Goal: Task Accomplishment & Management: Complete application form

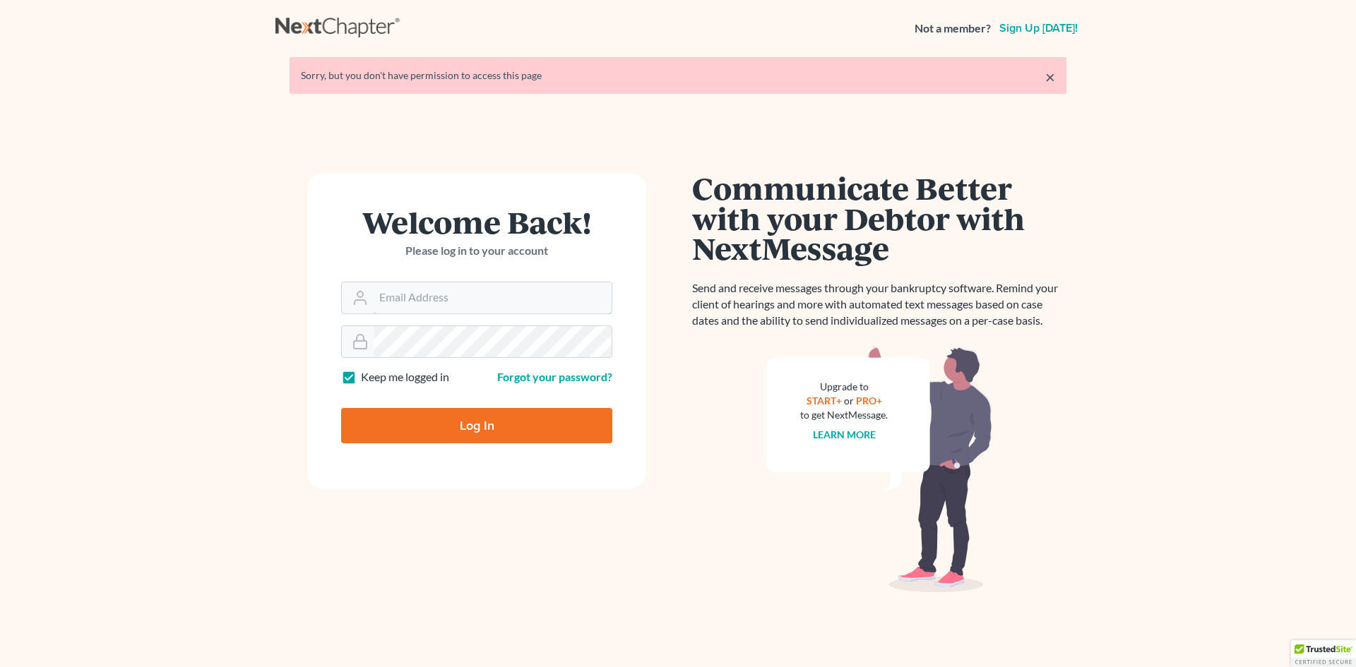
type input "[EMAIL_ADDRESS][PERSON_NAME][DOMAIN_NAME]"
click at [467, 429] on input "Log In" at bounding box center [476, 425] width 271 height 35
type input "Thinking..."
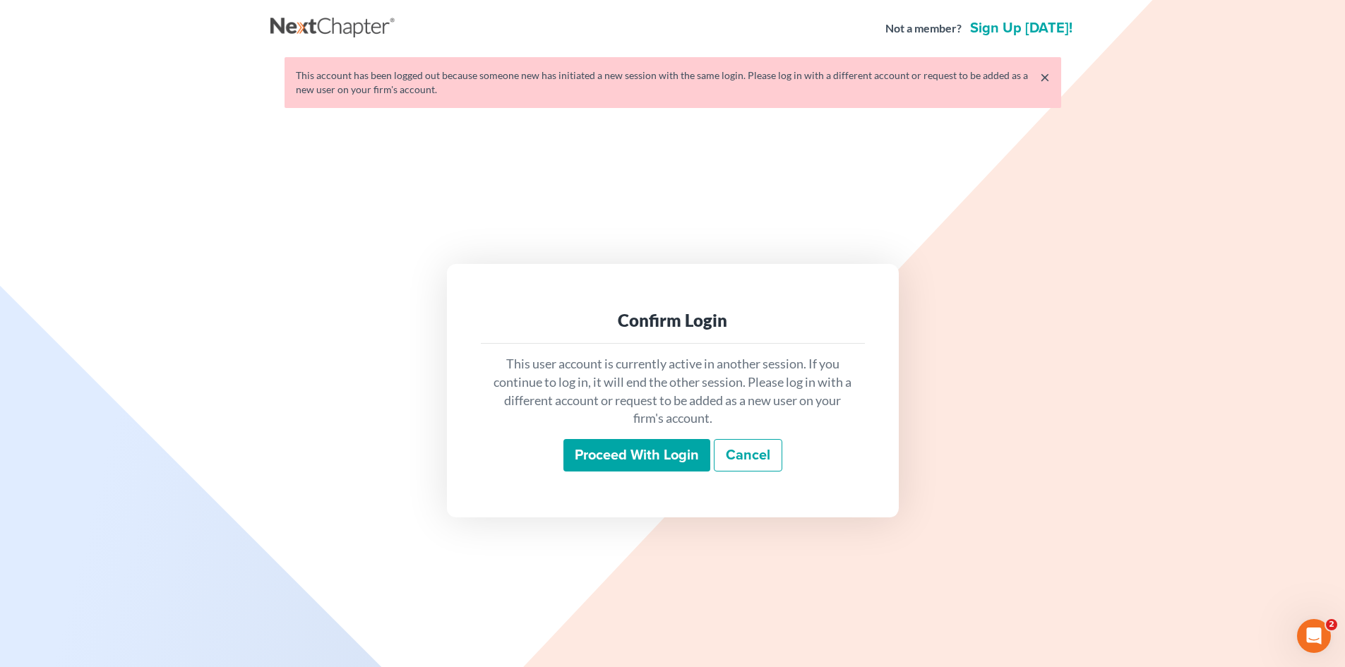
click at [625, 455] on input "Proceed with login" at bounding box center [636, 455] width 147 height 32
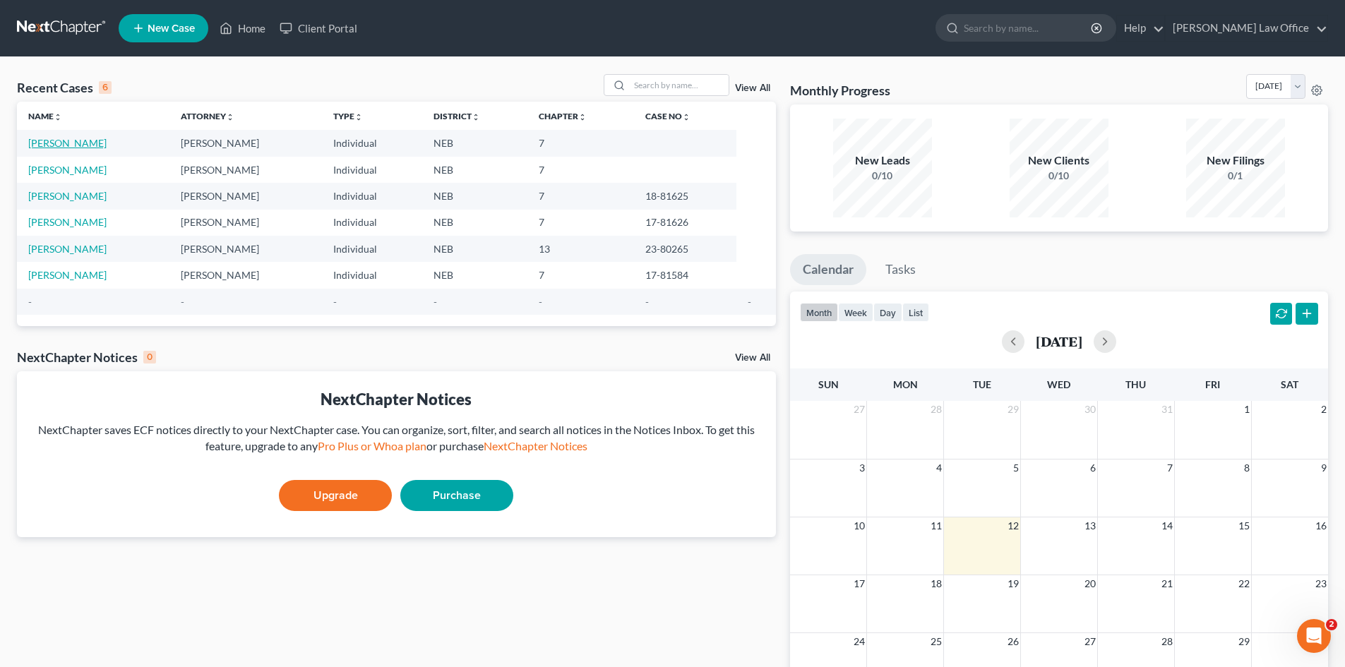
click at [103, 146] on link "Paczkowski, Joseph" at bounding box center [67, 143] width 78 height 12
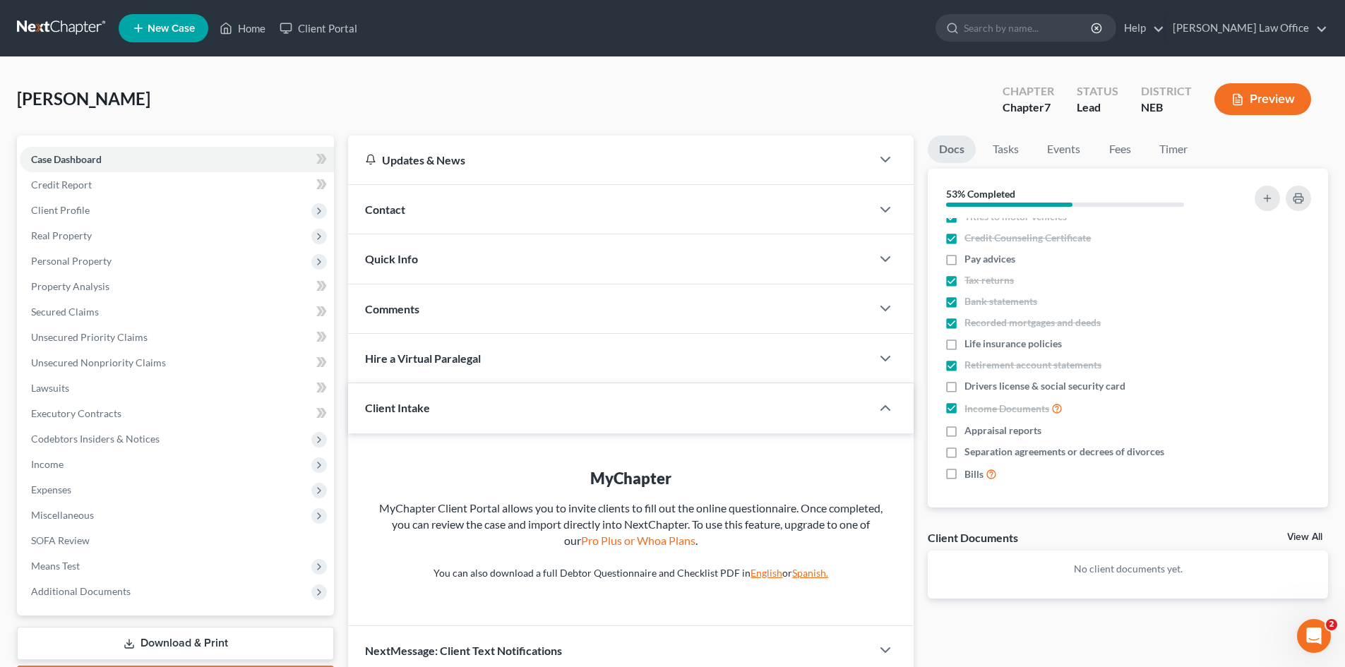
scroll to position [13, 0]
click at [964, 467] on label "Bills" at bounding box center [980, 473] width 32 height 16
click at [970, 467] on input "Bills" at bounding box center [974, 469] width 9 height 9
click at [964, 472] on label "Bills" at bounding box center [980, 473] width 32 height 16
click at [970, 472] on input "Bills" at bounding box center [974, 469] width 9 height 9
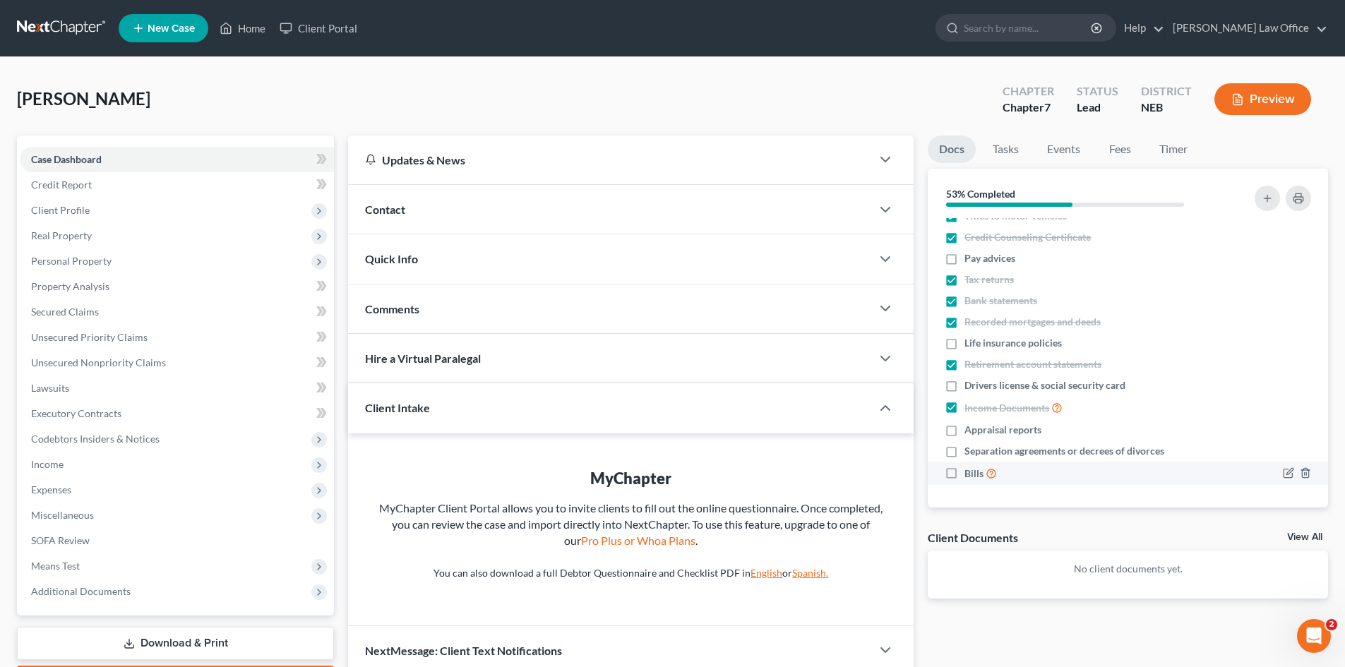
click at [964, 473] on label "Bills" at bounding box center [980, 473] width 32 height 16
click at [970, 473] on input "Bills" at bounding box center [974, 469] width 9 height 9
click at [981, 475] on span "Bills" at bounding box center [973, 474] width 19 height 14
click at [979, 474] on input "Bills" at bounding box center [974, 469] width 9 height 9
click at [981, 475] on span "Bills" at bounding box center [973, 474] width 19 height 14
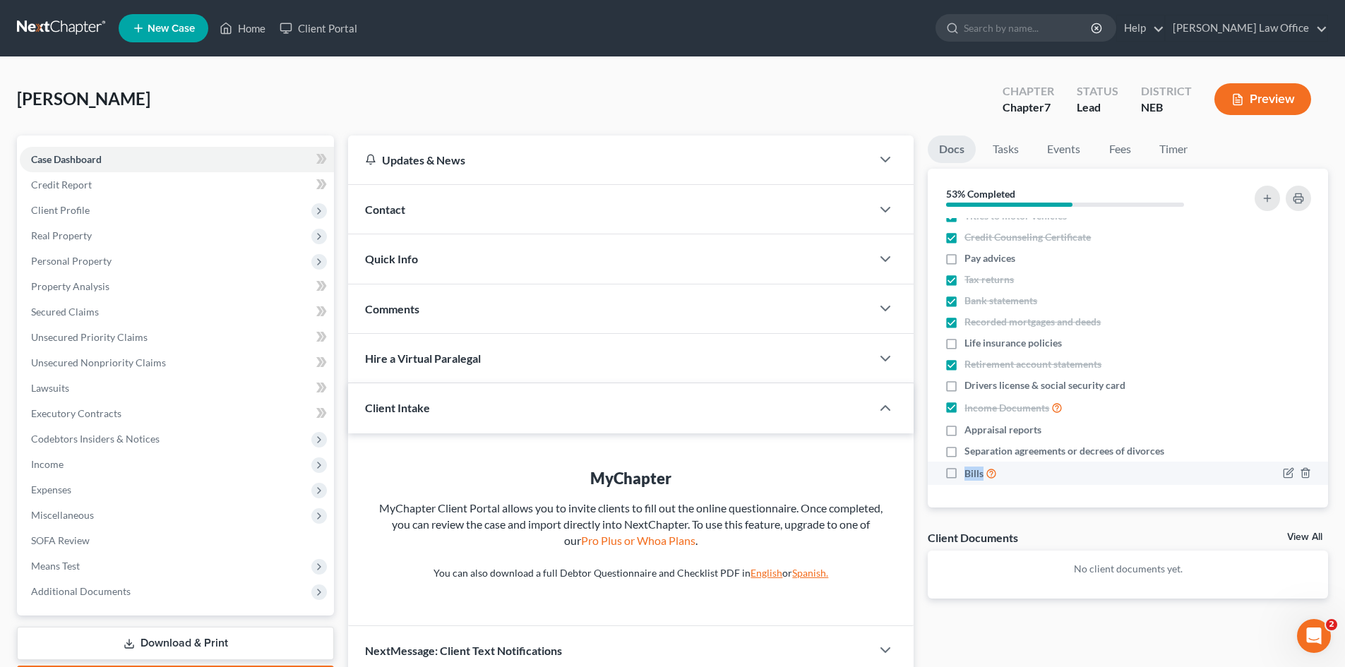
click at [979, 474] on input "Bills" at bounding box center [974, 469] width 9 height 9
click at [964, 469] on label "Bills" at bounding box center [980, 473] width 32 height 16
click at [970, 469] on input "Bills" at bounding box center [974, 469] width 9 height 9
checkbox input "false"
click at [1286, 472] on icon "button" at bounding box center [1289, 472] width 6 height 6
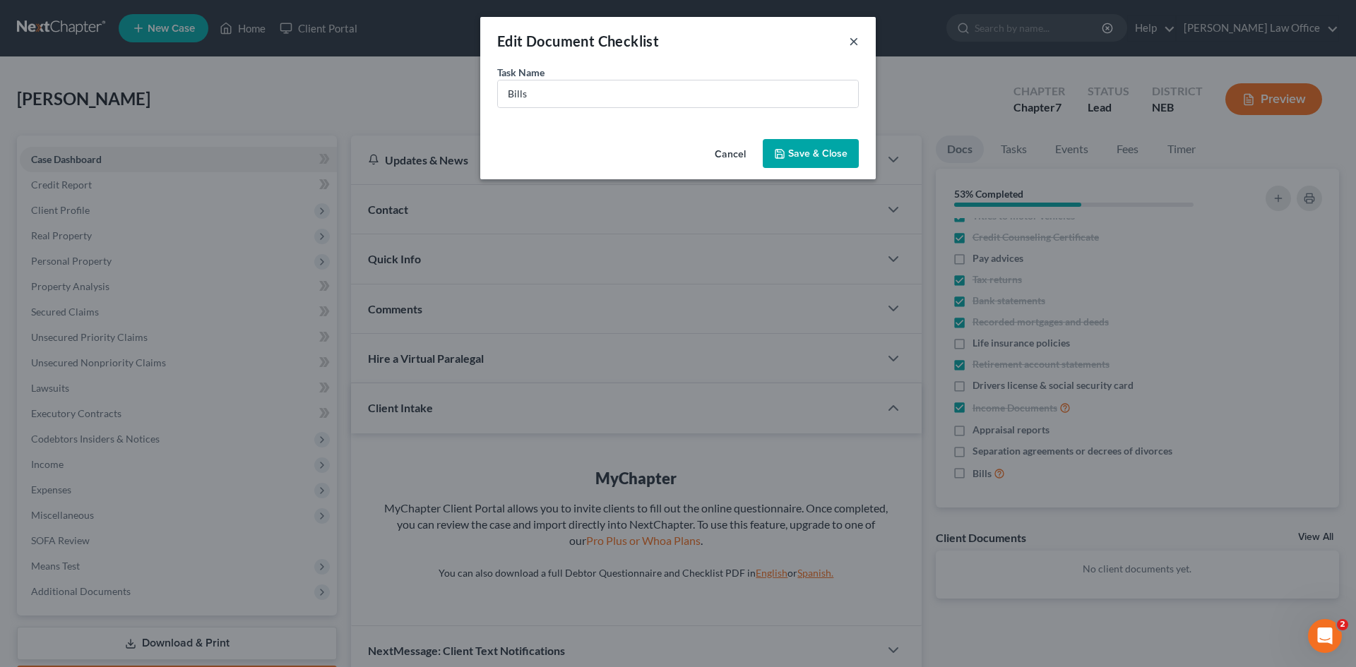
click at [855, 40] on button "×" at bounding box center [854, 40] width 10 height 17
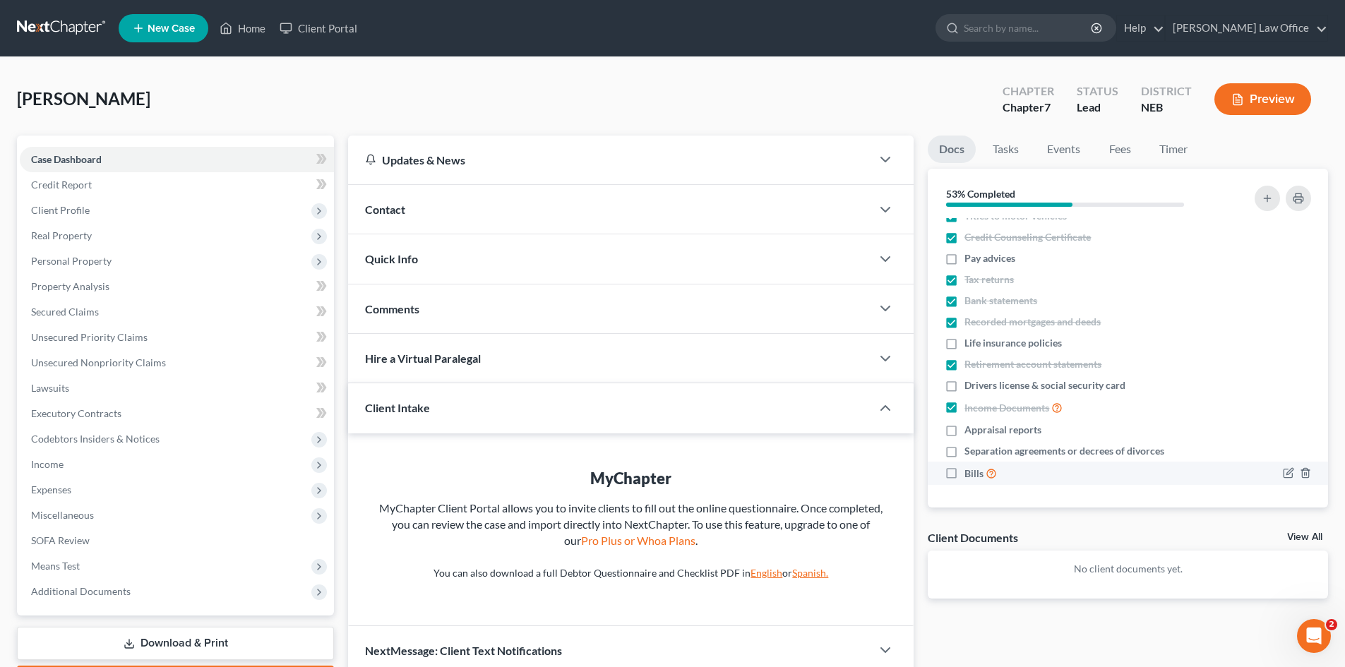
click at [1101, 481] on li "Bills" at bounding box center [1128, 473] width 400 height 23
click at [1238, 477] on div at bounding box center [1270, 473] width 95 height 16
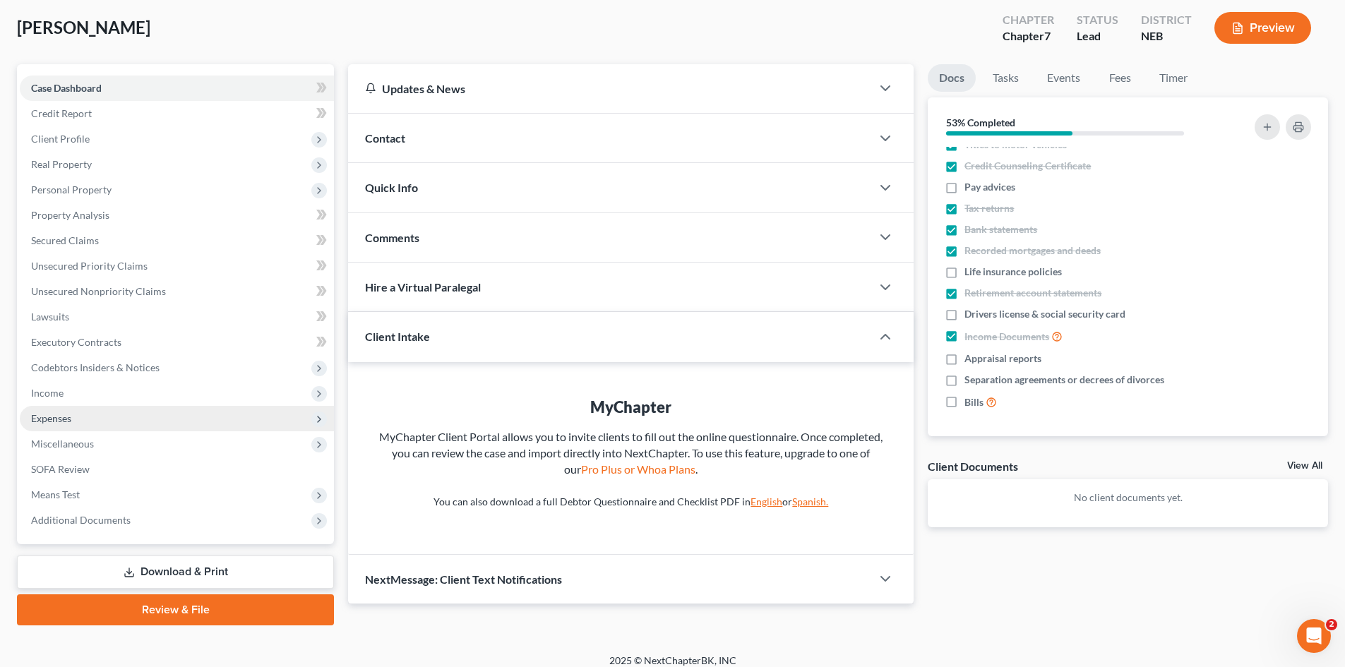
scroll to position [83, 0]
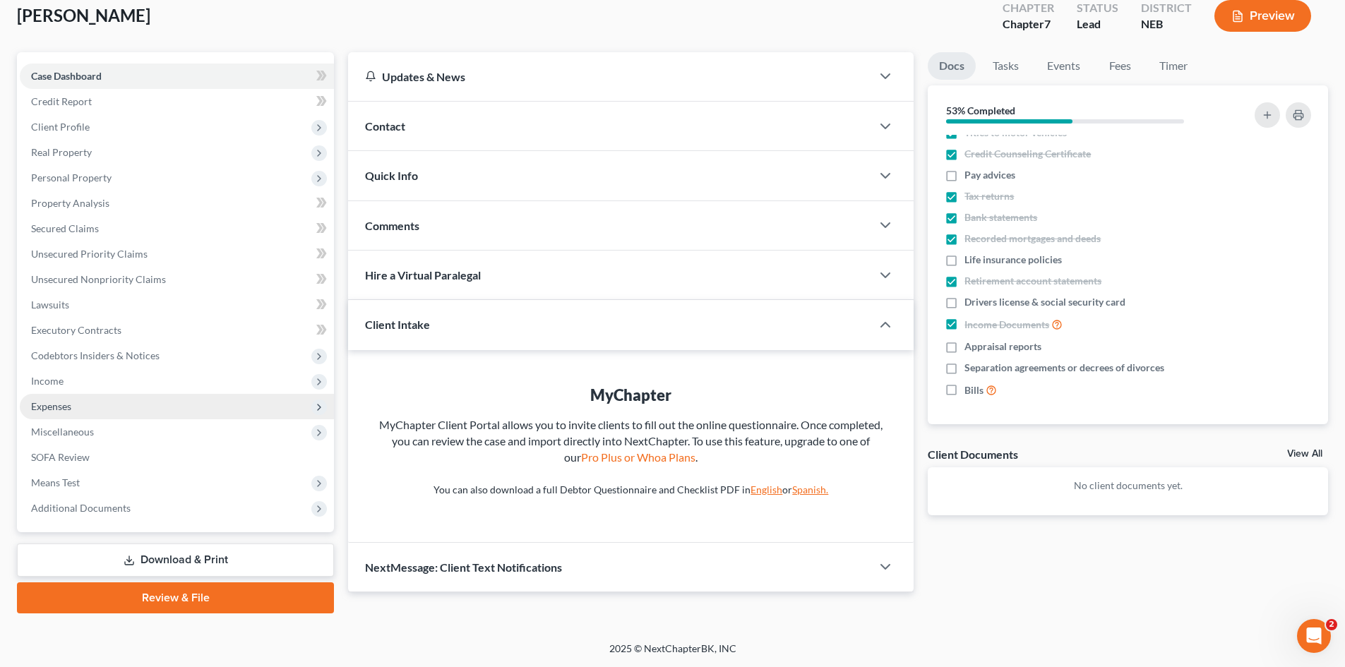
click at [139, 401] on span "Expenses" at bounding box center [177, 406] width 314 height 25
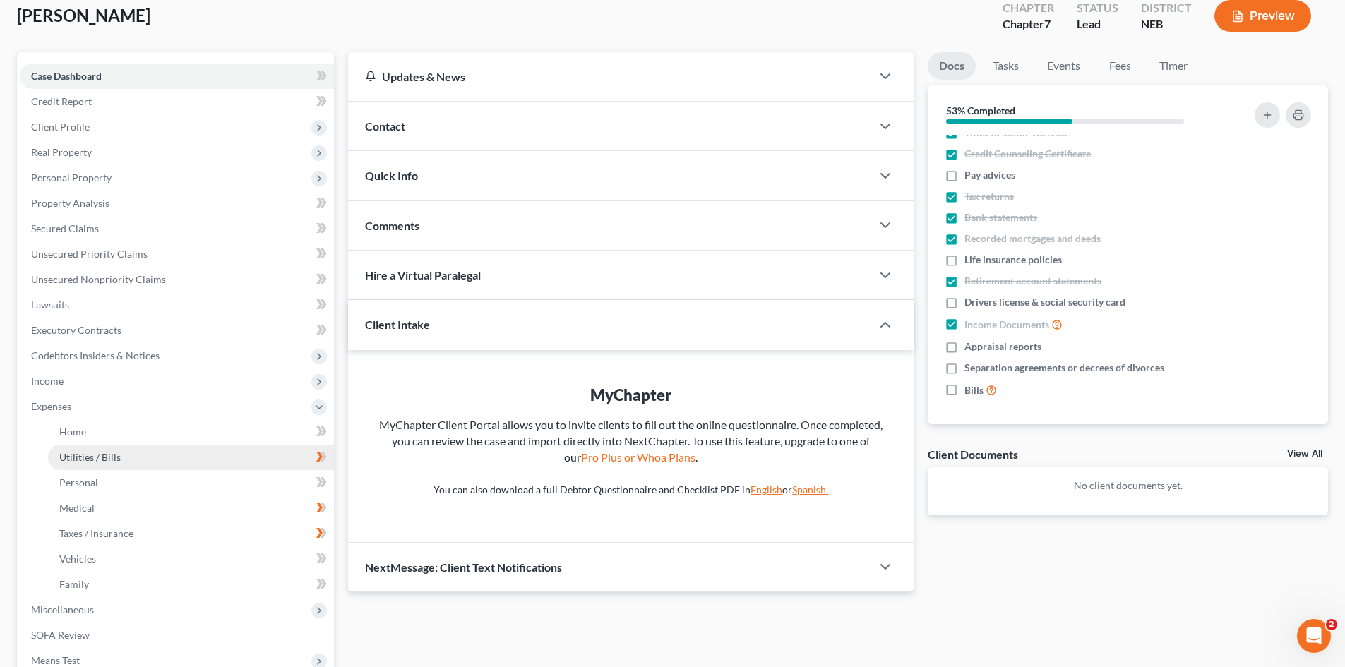
click at [116, 451] on span "Utilities / Bills" at bounding box center [89, 457] width 61 height 12
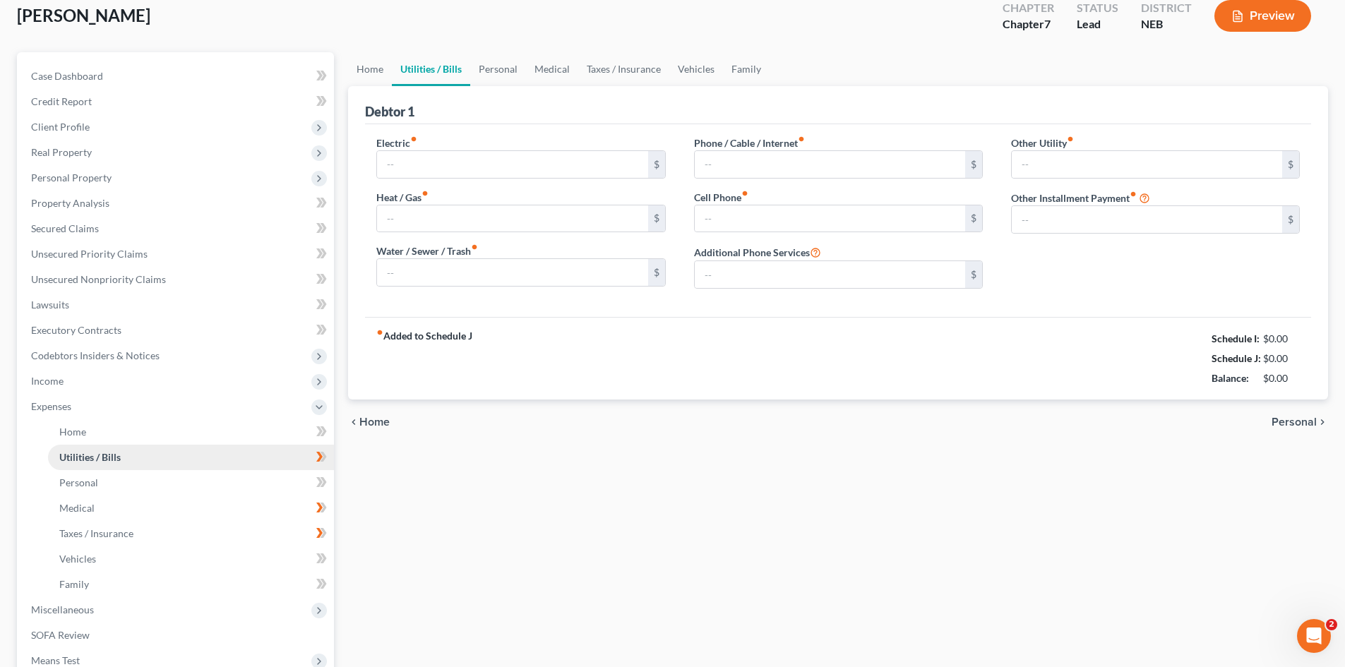
scroll to position [22, 0]
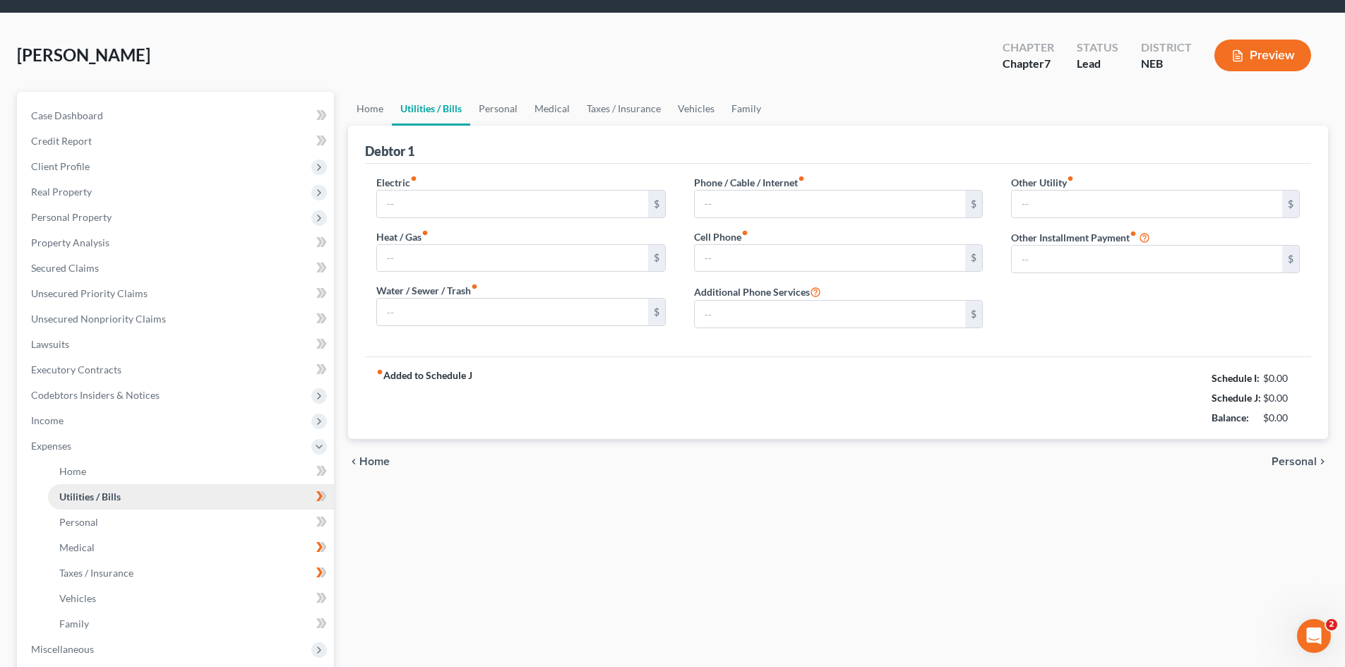
type input "66.00"
type input "200.00"
type input "0.00"
type input "133.61"
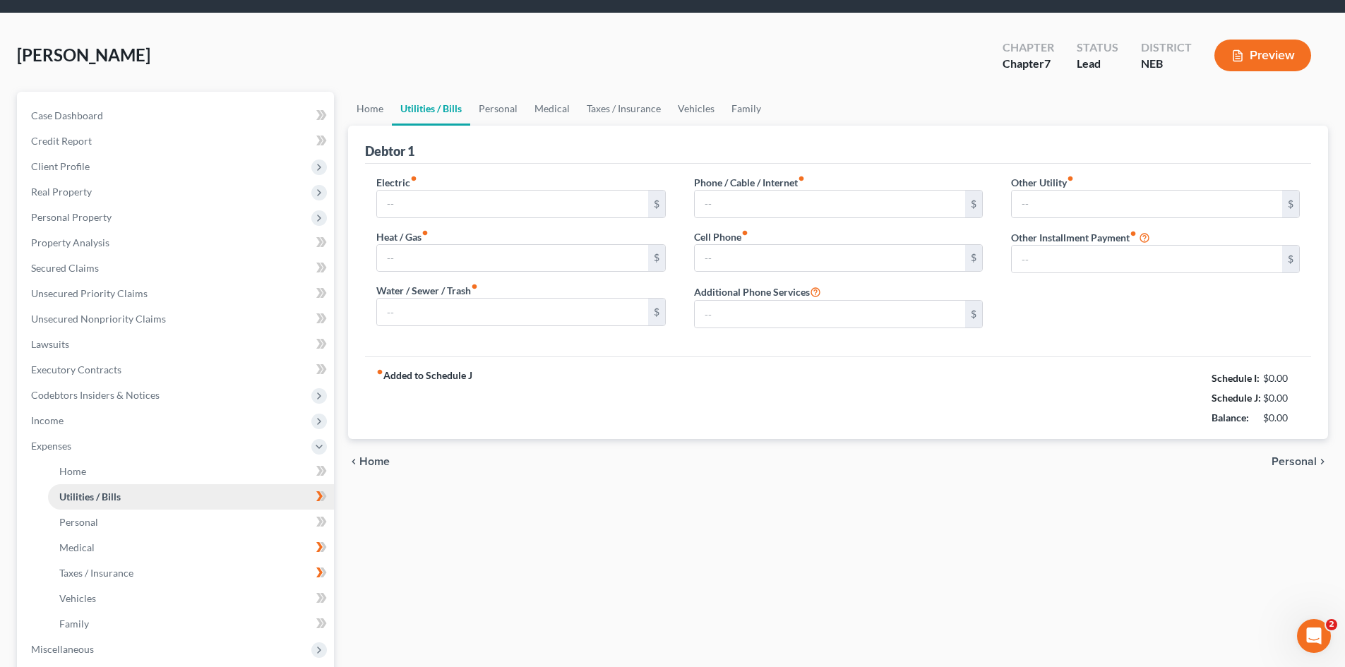
type input "0.00"
type input "155.78"
type input "0.00"
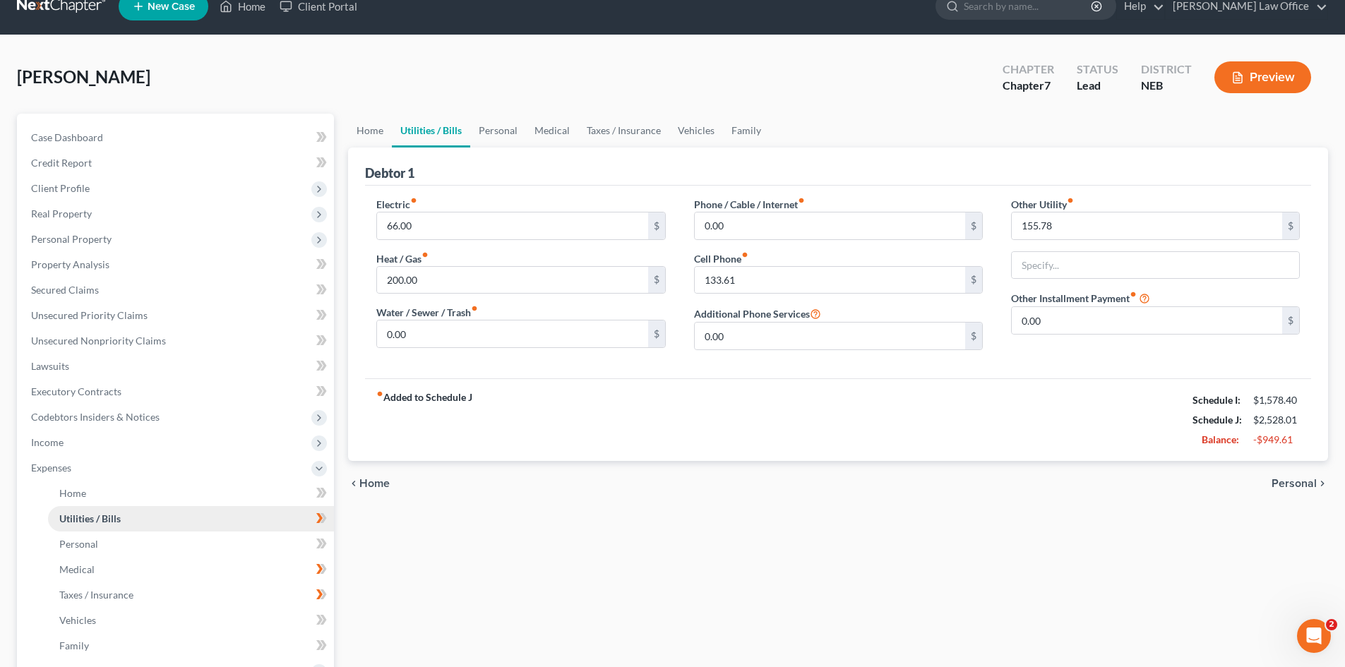
scroll to position [0, 0]
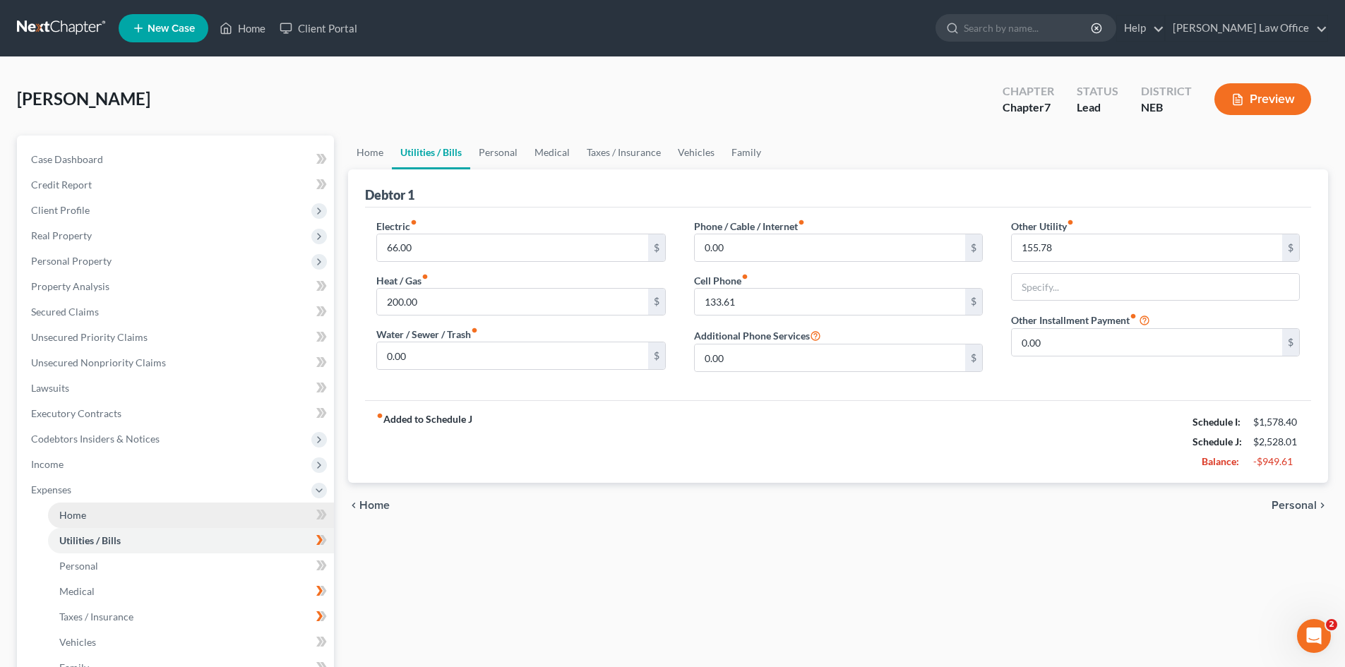
click at [128, 508] on link "Home" at bounding box center [191, 515] width 286 height 25
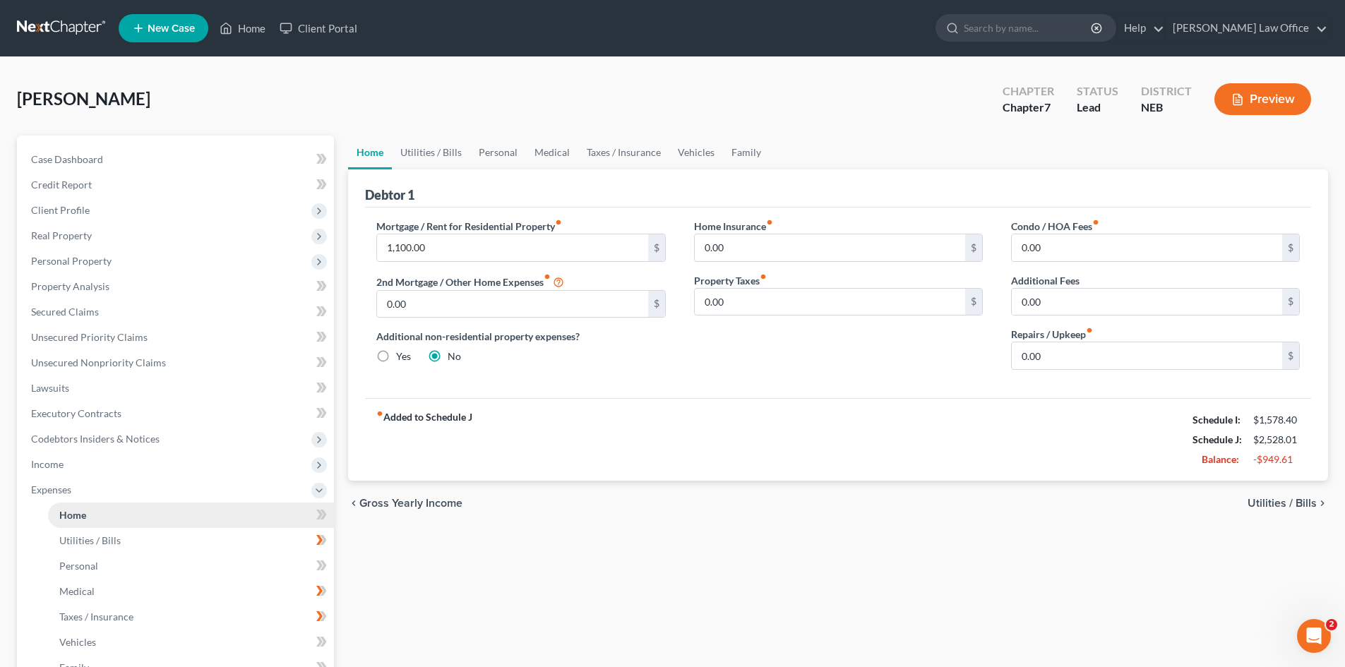
click at [130, 508] on link "Home" at bounding box center [191, 515] width 286 height 25
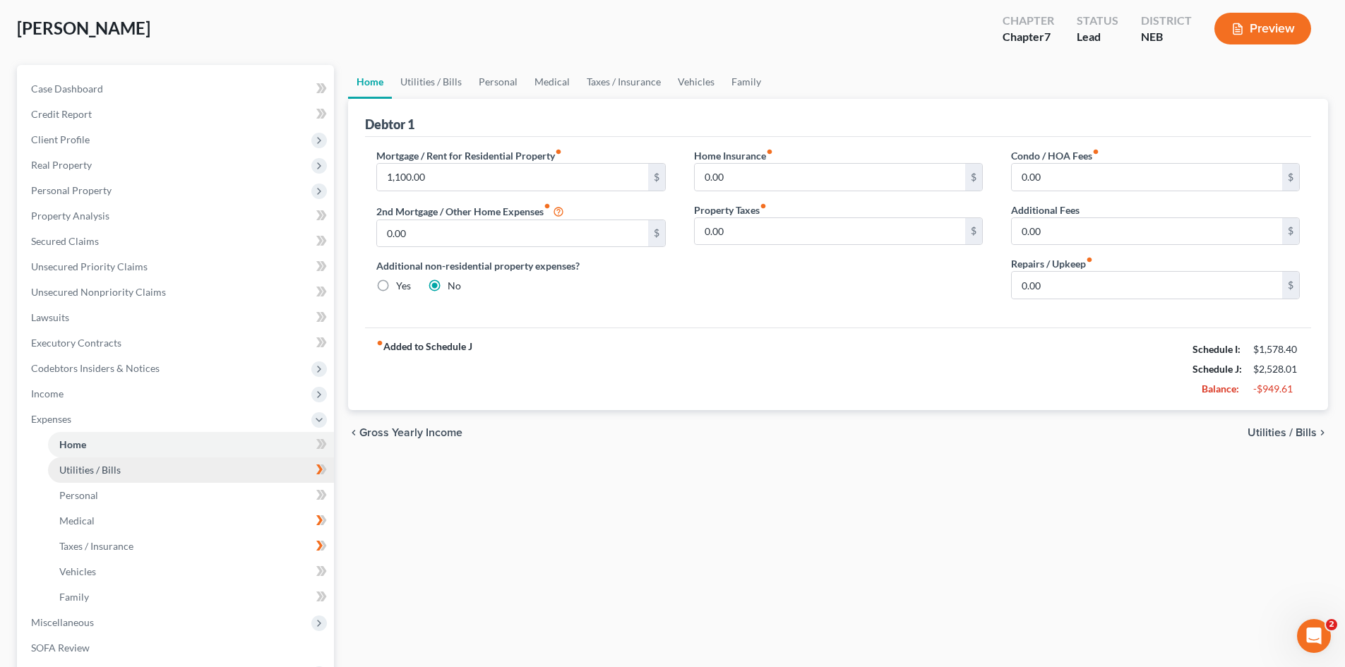
click at [137, 475] on link "Utilities / Bills" at bounding box center [191, 469] width 286 height 25
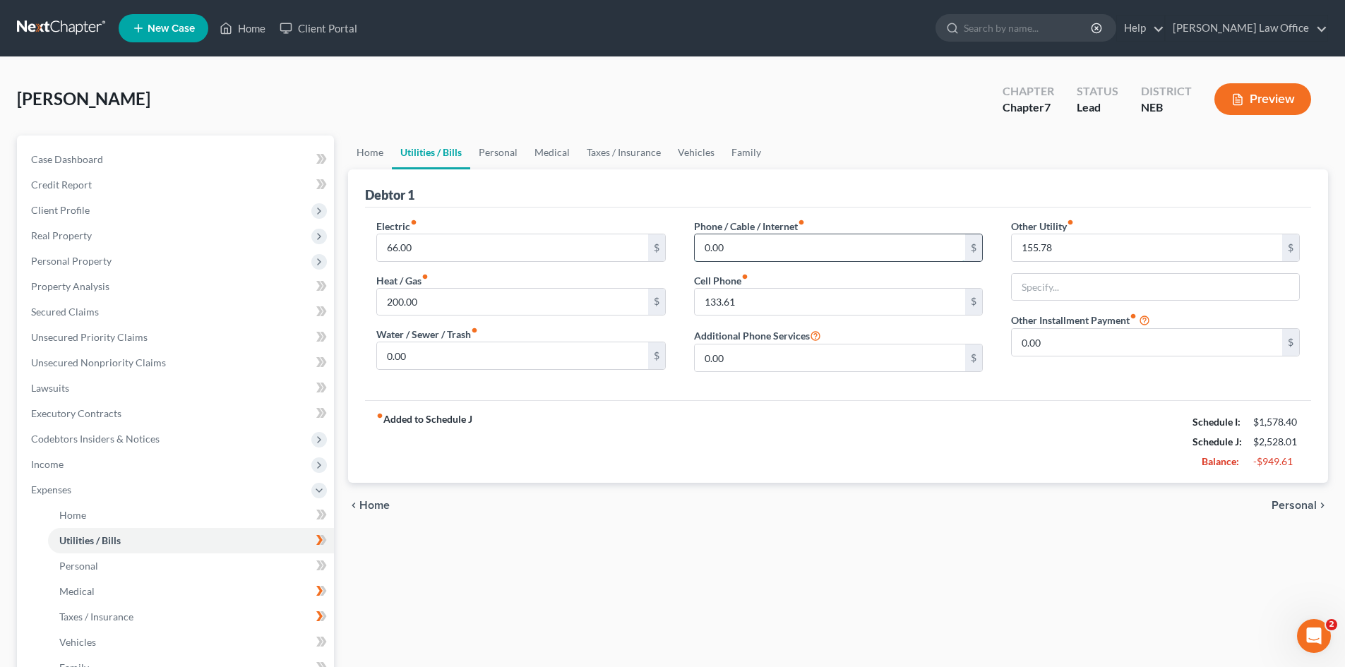
click at [732, 240] on input "0.00" at bounding box center [830, 247] width 270 height 27
type input "3"
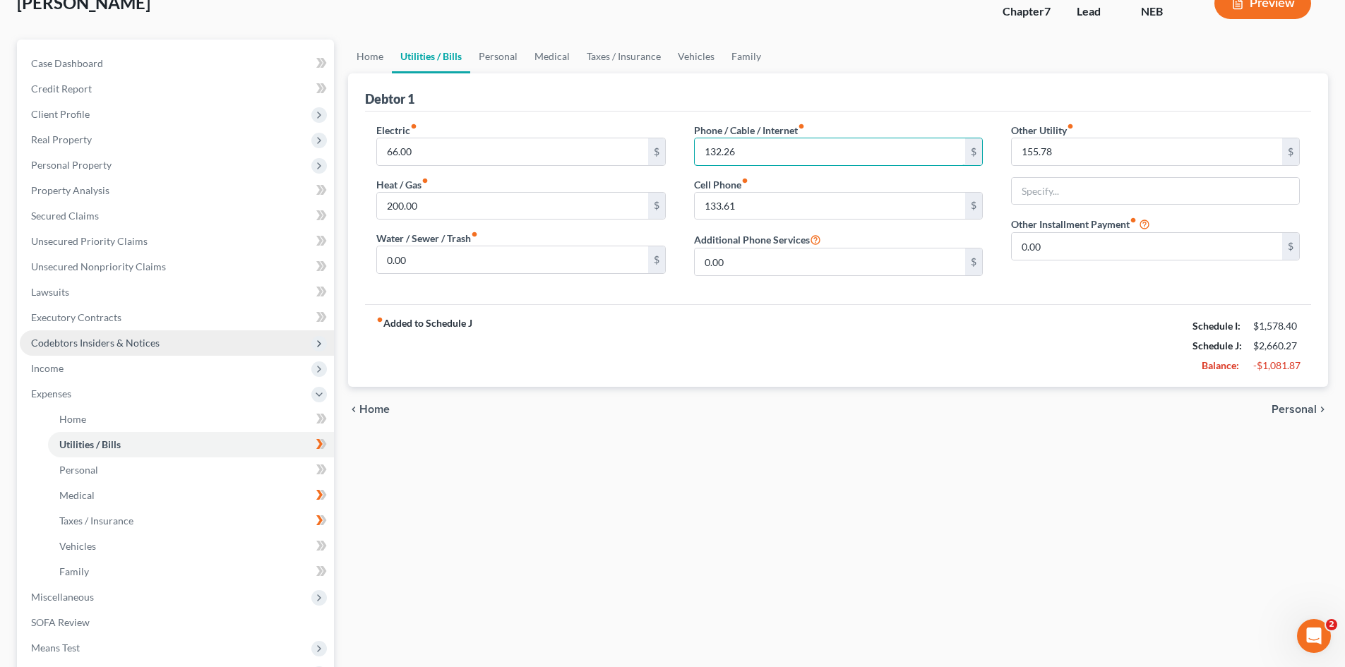
scroll to position [71, 0]
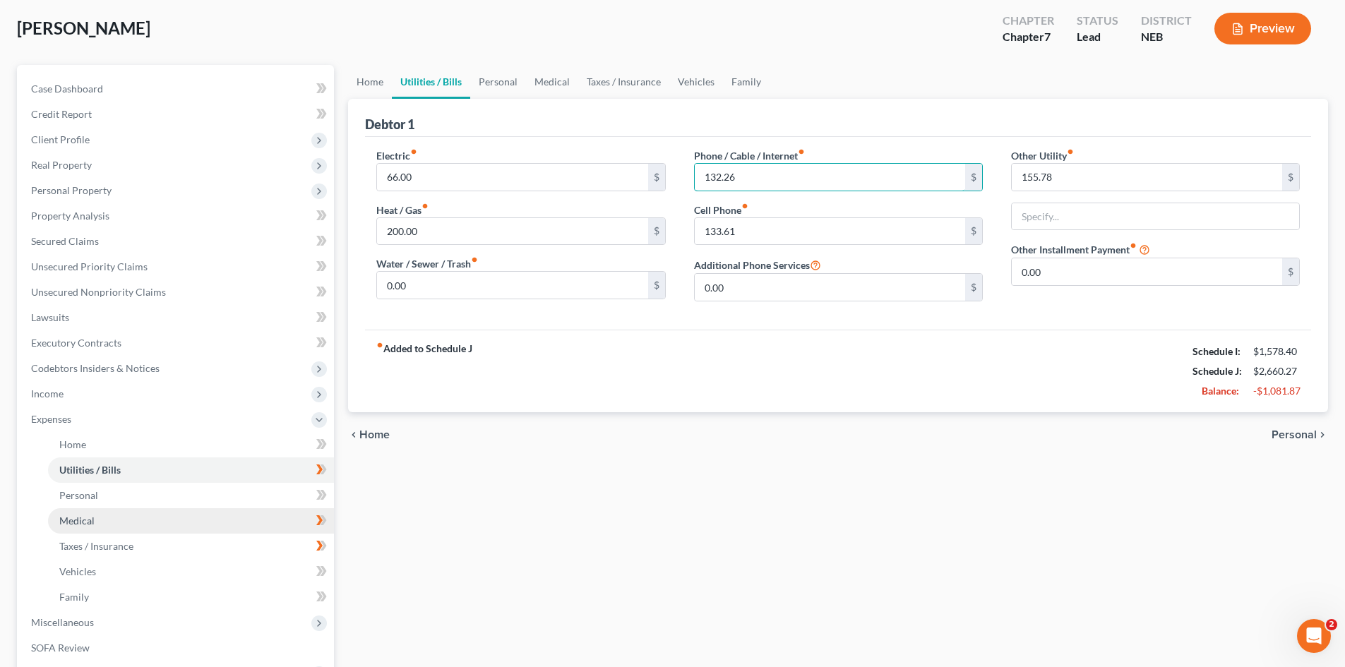
type input "132.26"
click at [119, 515] on link "Medical" at bounding box center [191, 520] width 286 height 25
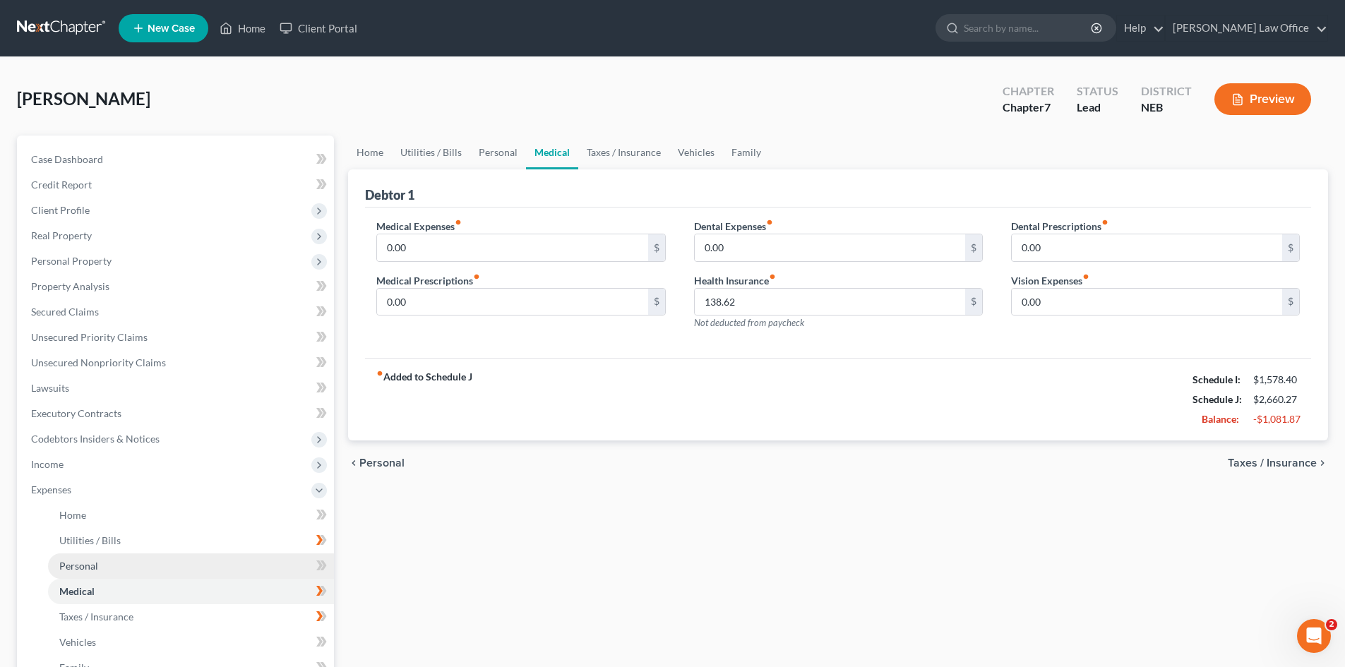
click at [95, 563] on span "Personal" at bounding box center [78, 566] width 39 height 12
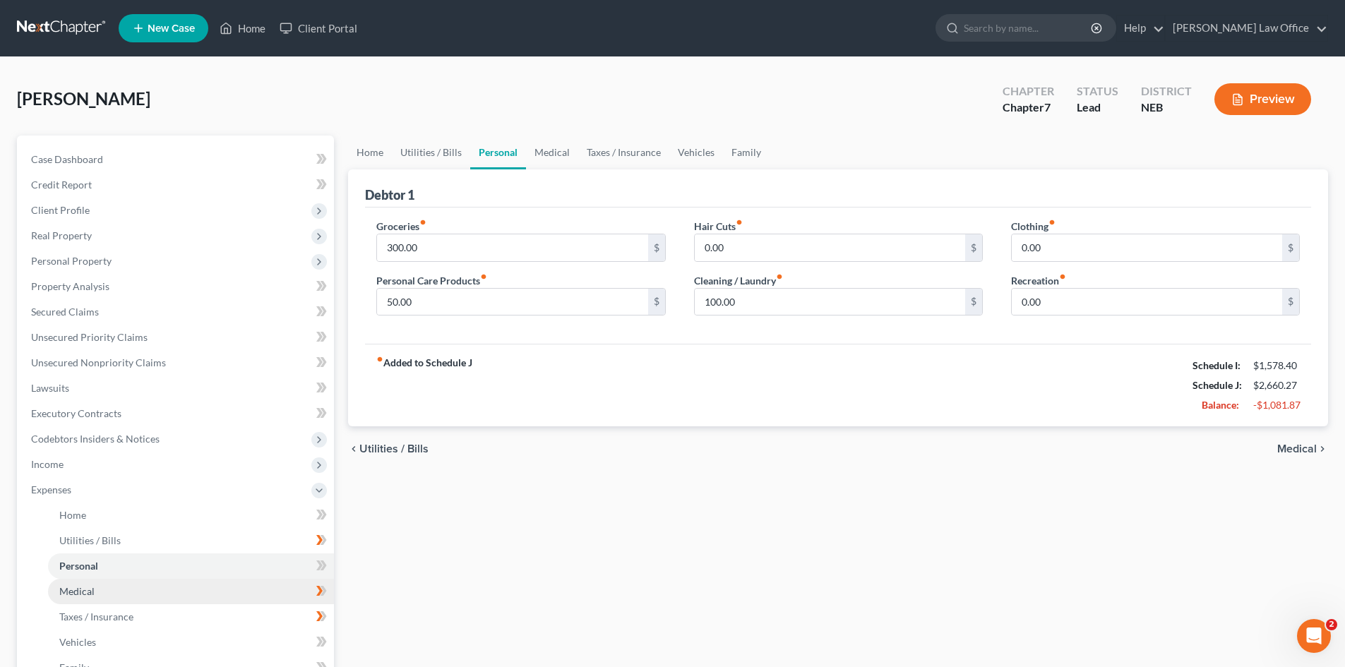
scroll to position [71, 0]
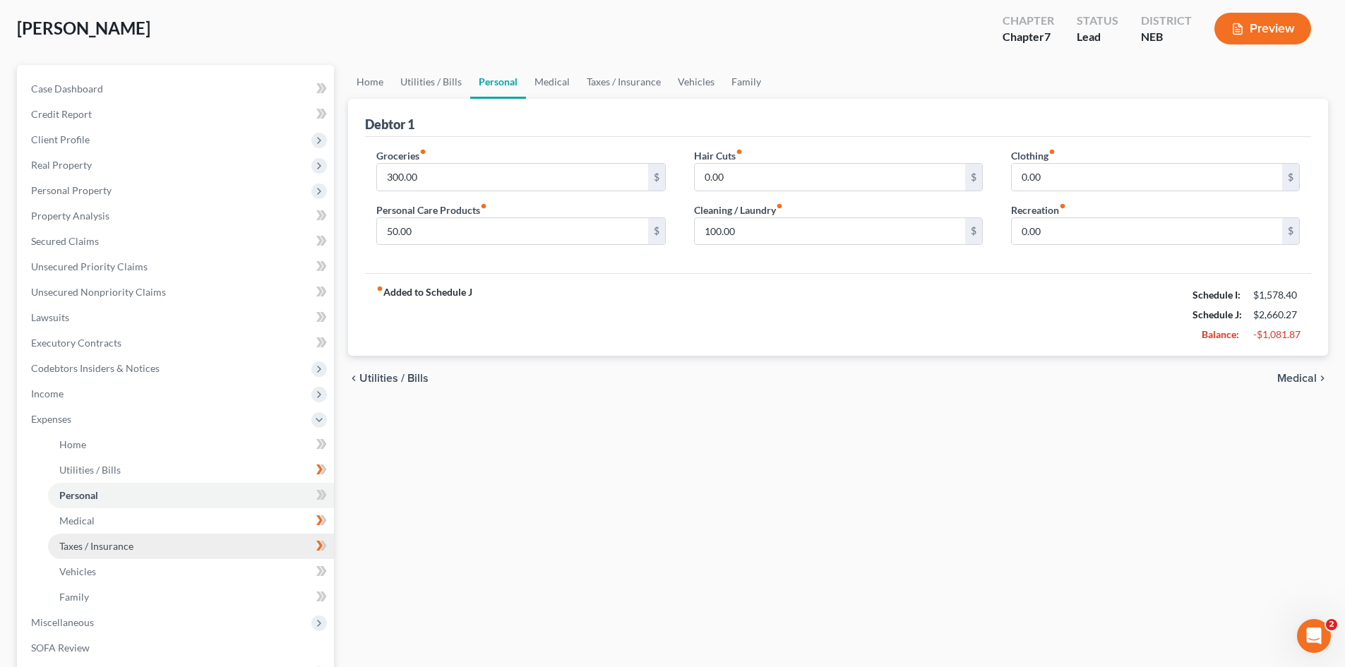
click at [122, 551] on span "Taxes / Insurance" at bounding box center [96, 546] width 74 height 12
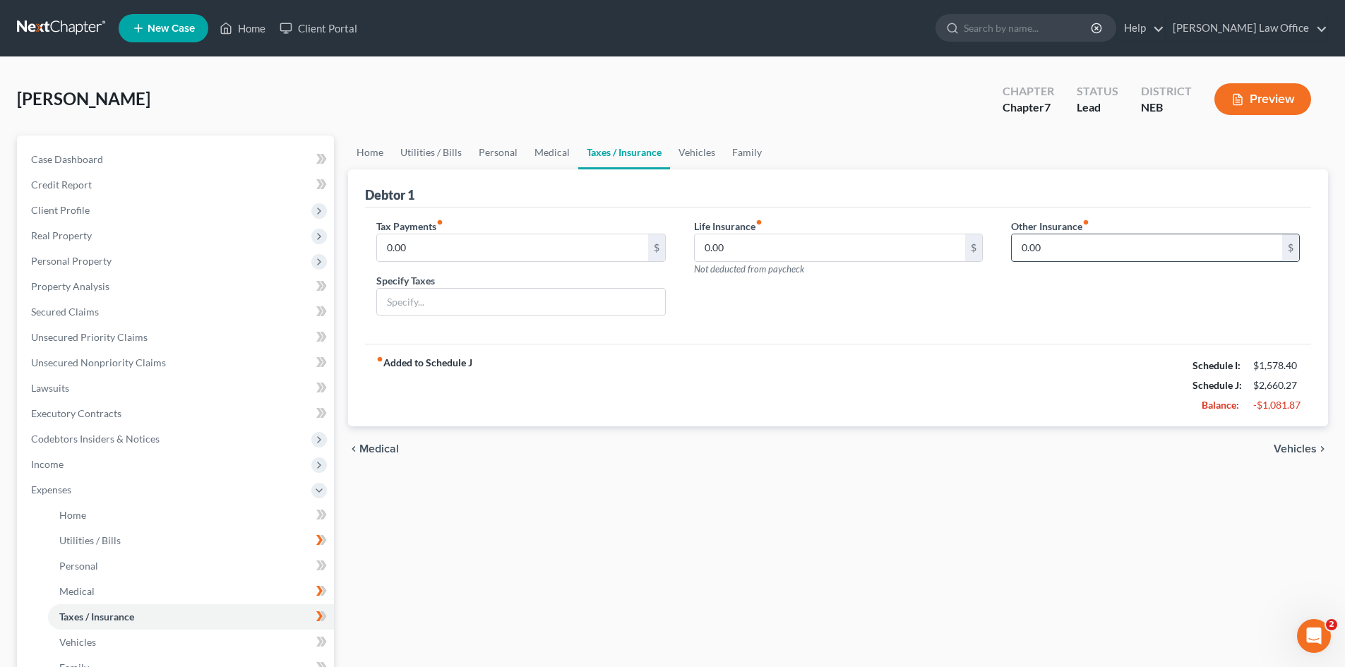
click at [1029, 251] on input "0.00" at bounding box center [1147, 247] width 270 height 27
type input "84.00"
click at [709, 248] on input "0.00" at bounding box center [830, 247] width 270 height 27
type input "30.91"
